Goal: Information Seeking & Learning: Understand process/instructions

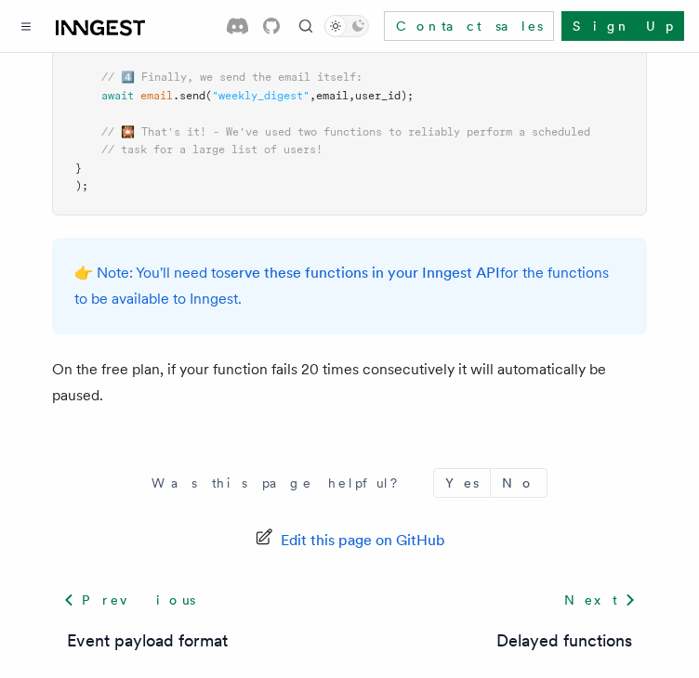
scroll to position [517, 0]
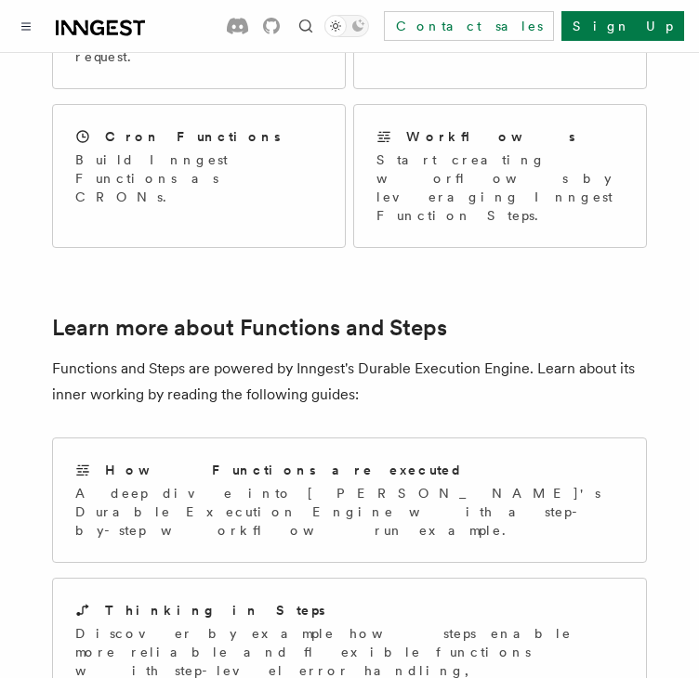
scroll to position [1278, 0]
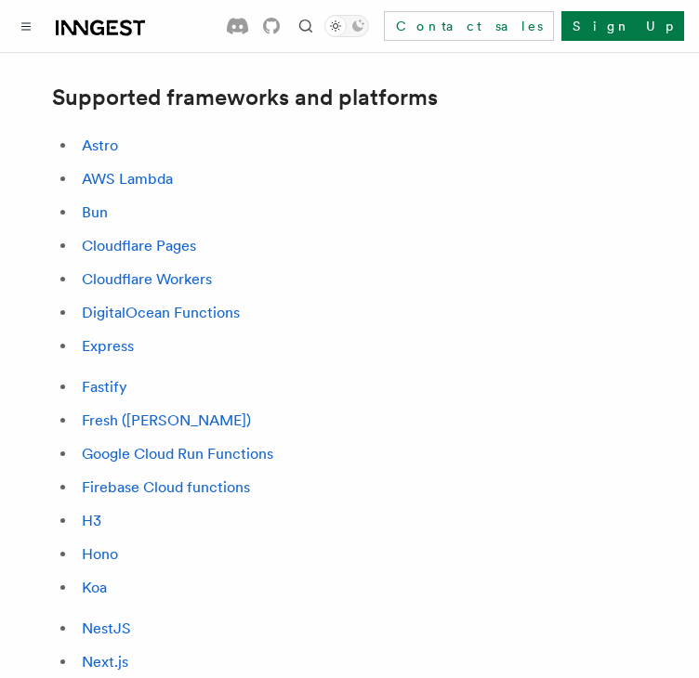
scroll to position [1208, 0]
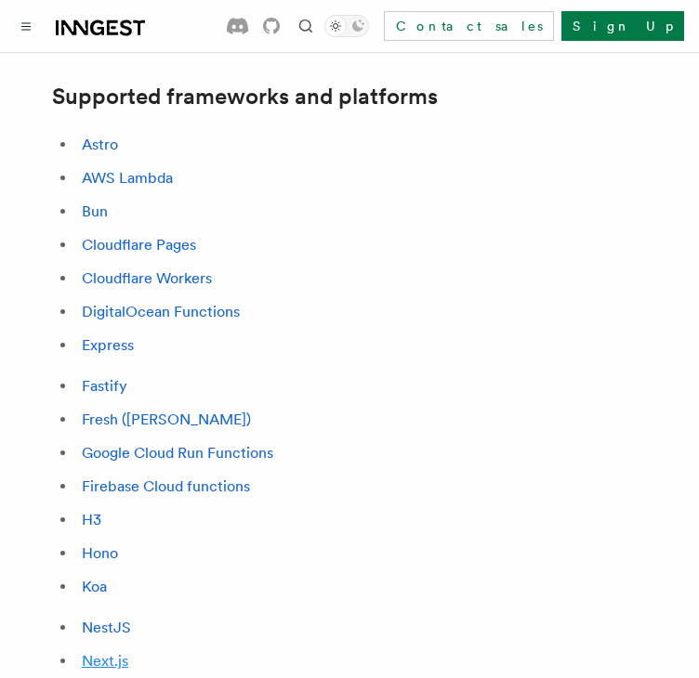
click at [114, 652] on link "Next.js" at bounding box center [105, 661] width 46 height 18
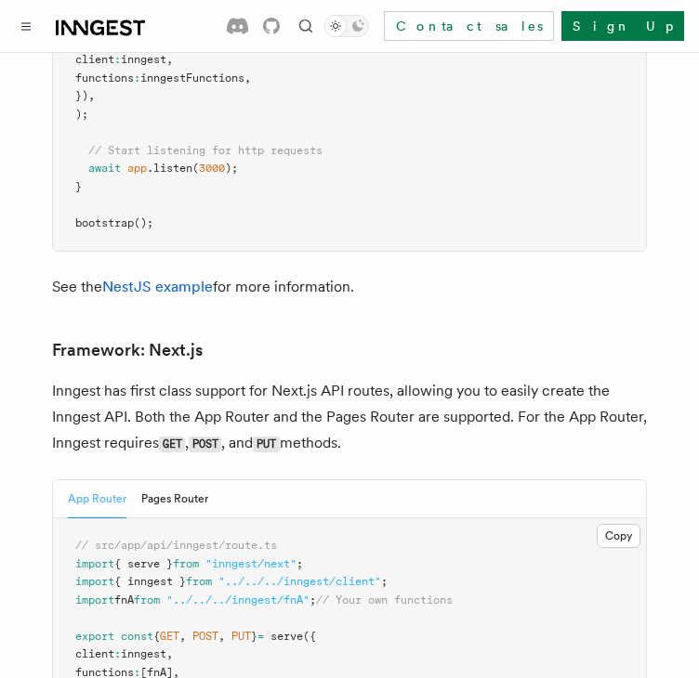
scroll to position [11990, 0]
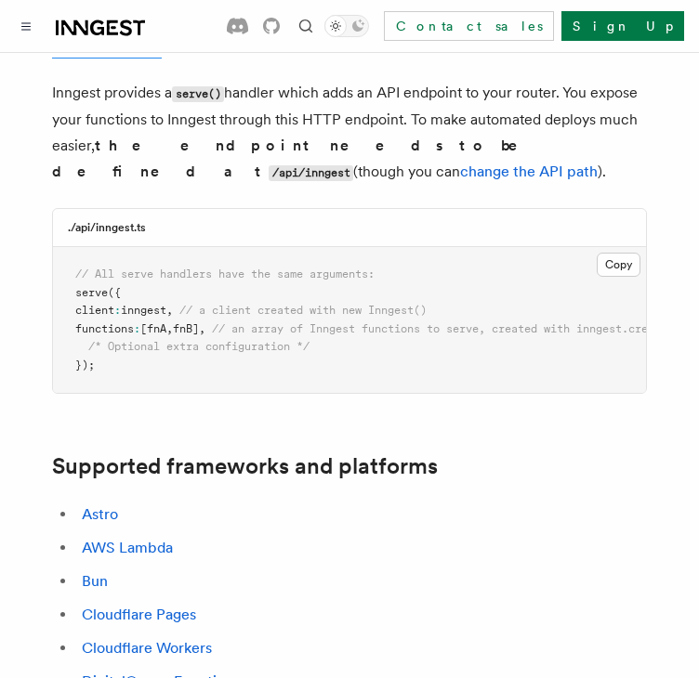
scroll to position [777, 0]
